Goal: Purchase product/service

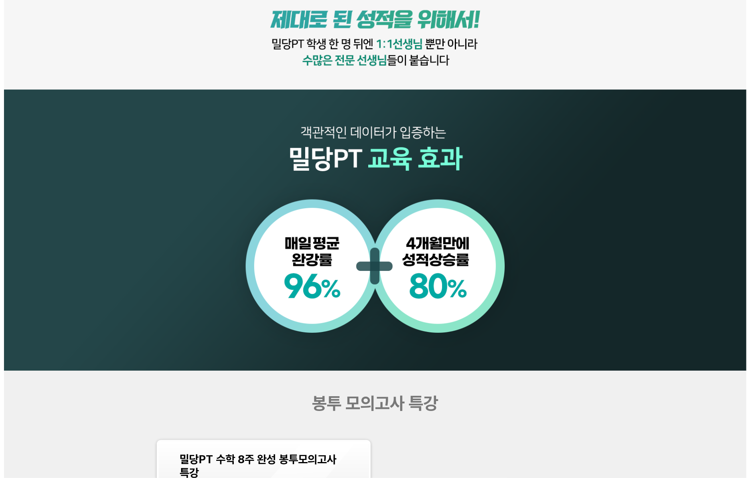
scroll to position [681, 0]
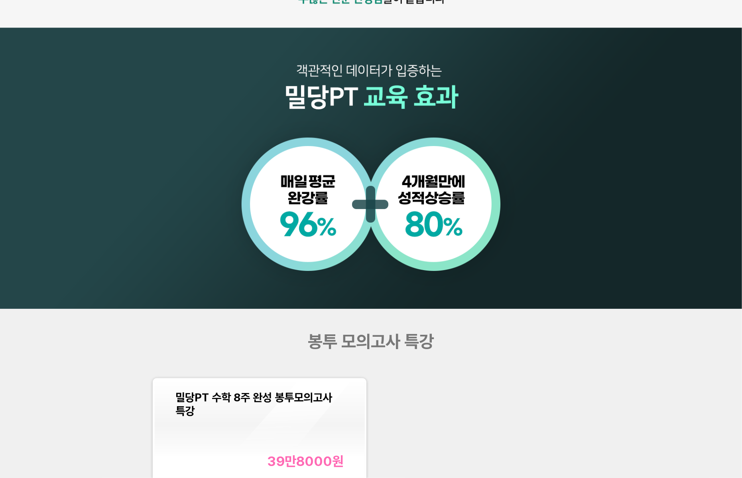
click at [300, 394] on span "밀당PT 수학 8주 완성 봉투모의고사 특강" at bounding box center [254, 404] width 157 height 27
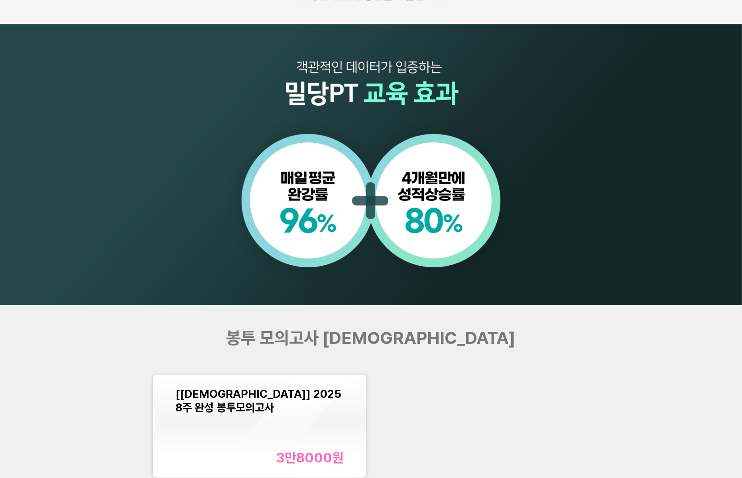
scroll to position [741, 0]
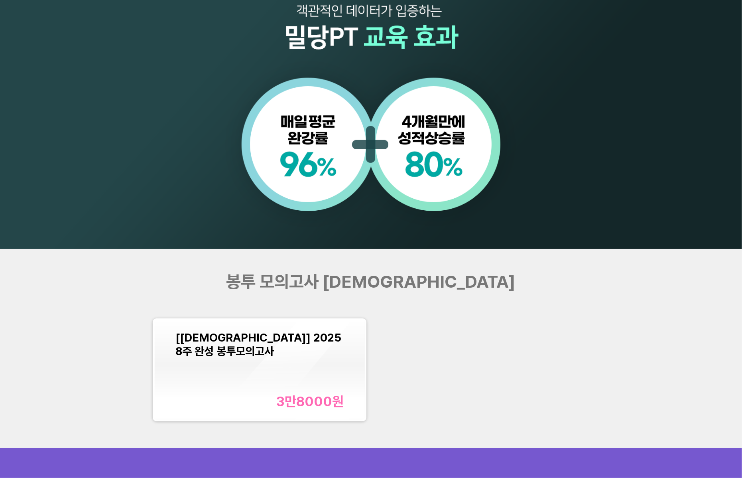
click at [303, 369] on div "[교재] 2025 8주 완성 봉투모의고사 3만8000 원" at bounding box center [260, 370] width 168 height 79
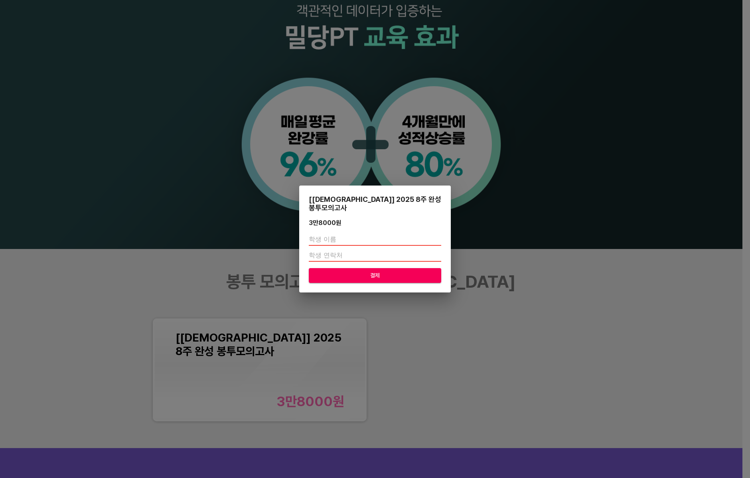
click at [592, 124] on div "[교재] 2025 8주 완성 봉투모의고사 3만8000 원 결제" at bounding box center [375, 239] width 750 height 478
